Goal: Information Seeking & Learning: Learn about a topic

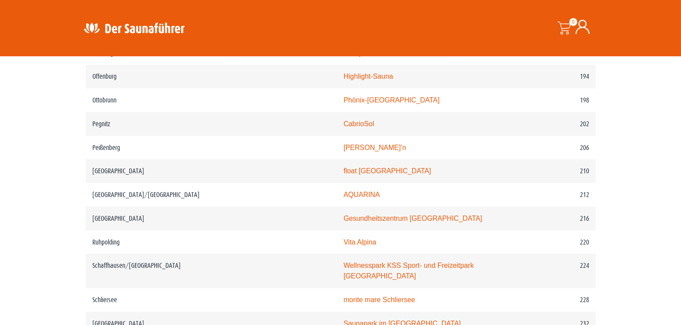
scroll to position [1461, 0]
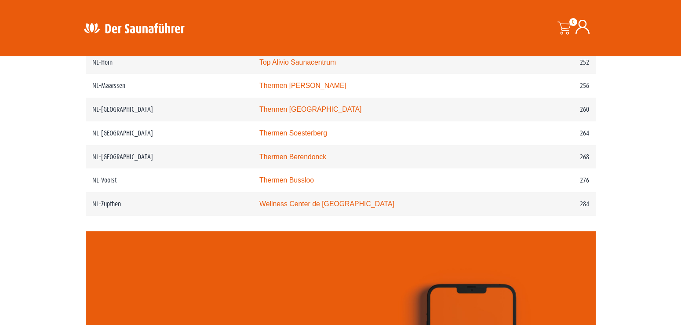
scroll to position [1884, 0]
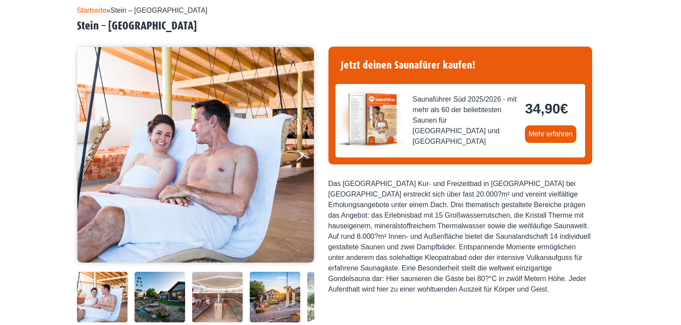
scroll to position [90, 0]
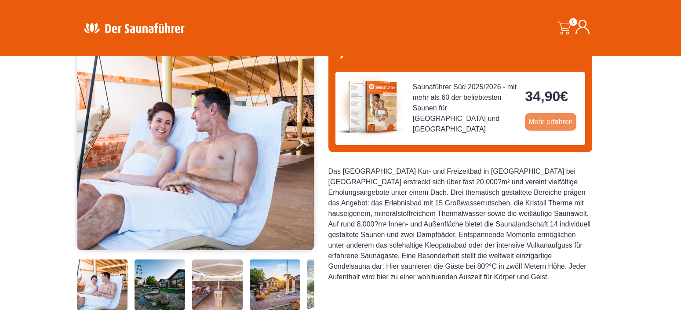
click at [554, 124] on link "Mehr erfahren" at bounding box center [550, 122] width 51 height 18
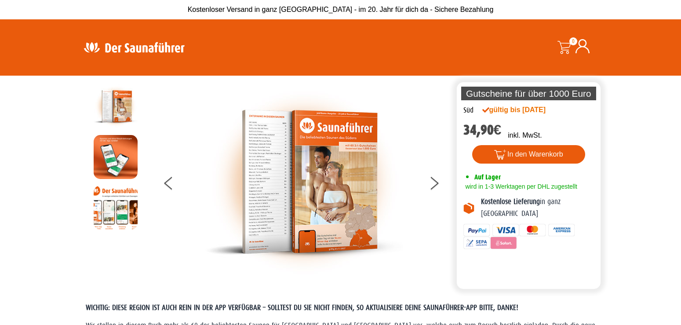
click at [104, 205] on img at bounding box center [116, 208] width 44 height 44
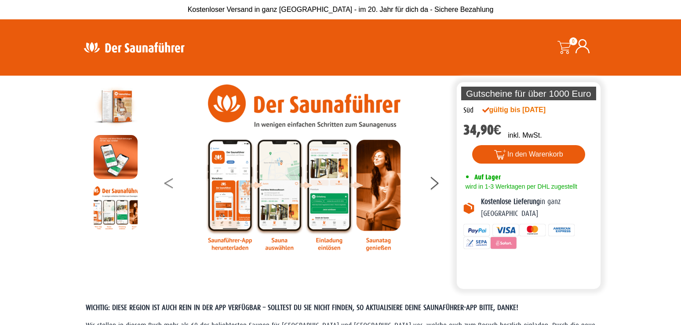
click at [165, 182] on button at bounding box center [175, 185] width 22 height 22
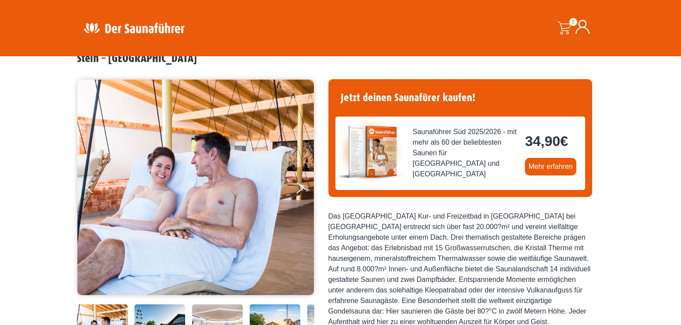
scroll to position [90, 0]
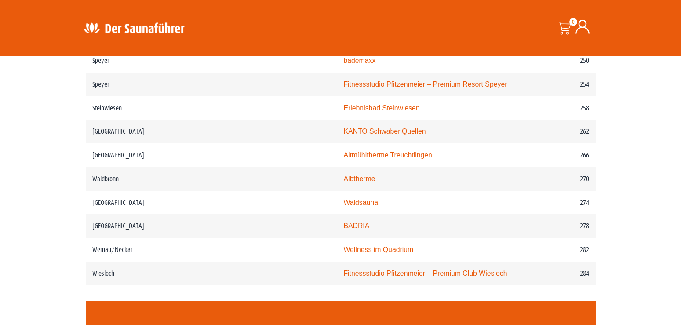
scroll to position [1974, 0]
